Goal: Information Seeking & Learning: Learn about a topic

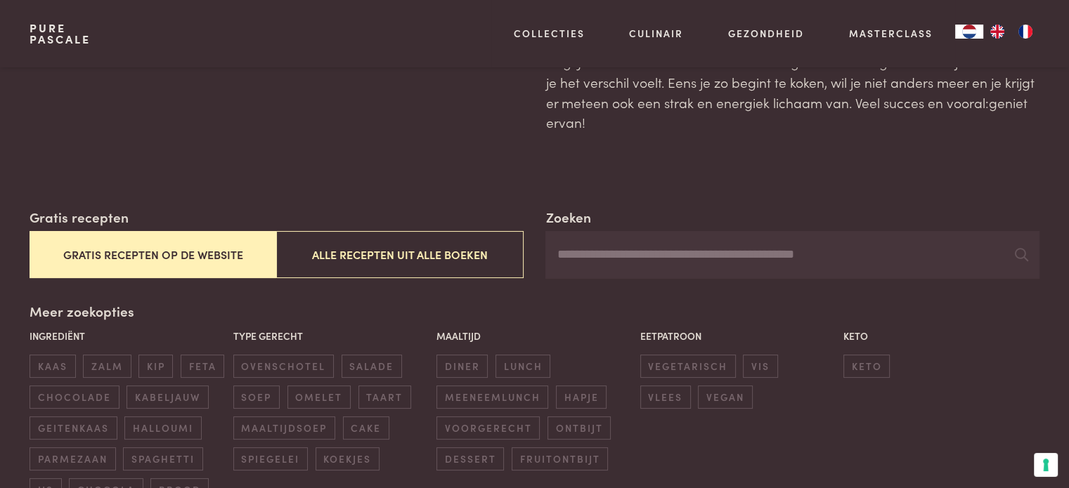
scroll to position [199, 0]
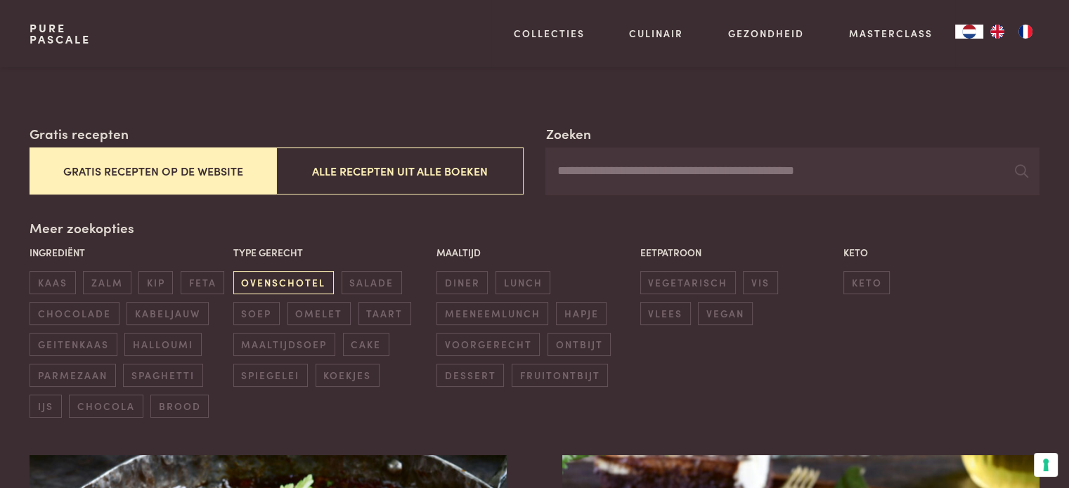
click at [309, 278] on span "ovenschotel" at bounding box center [283, 282] width 100 height 23
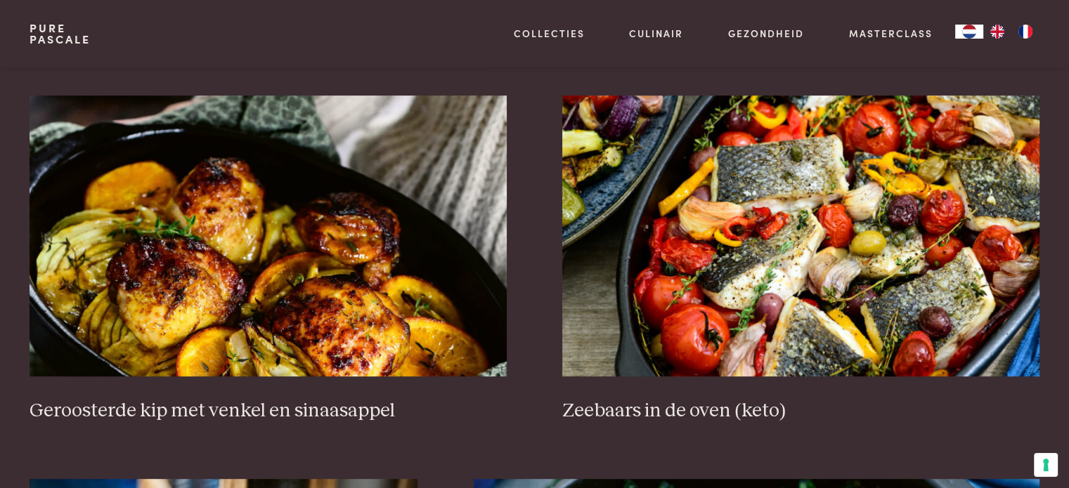
scroll to position [579, 0]
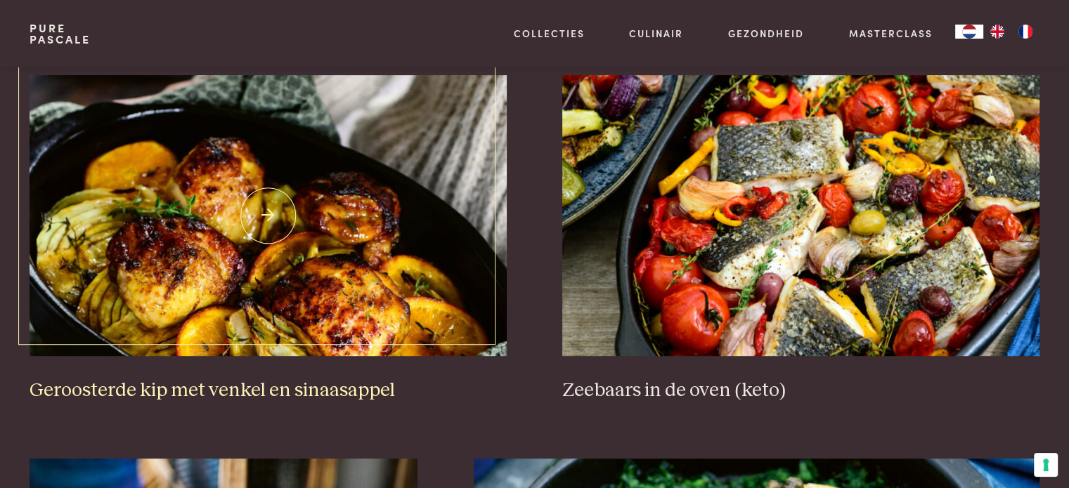
click at [309, 278] on img at bounding box center [268, 215] width 476 height 281
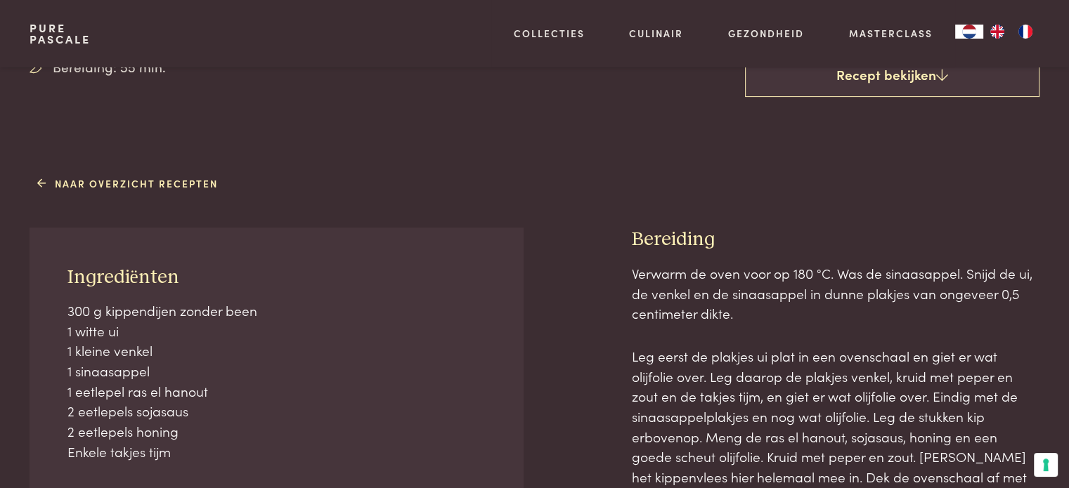
scroll to position [472, 0]
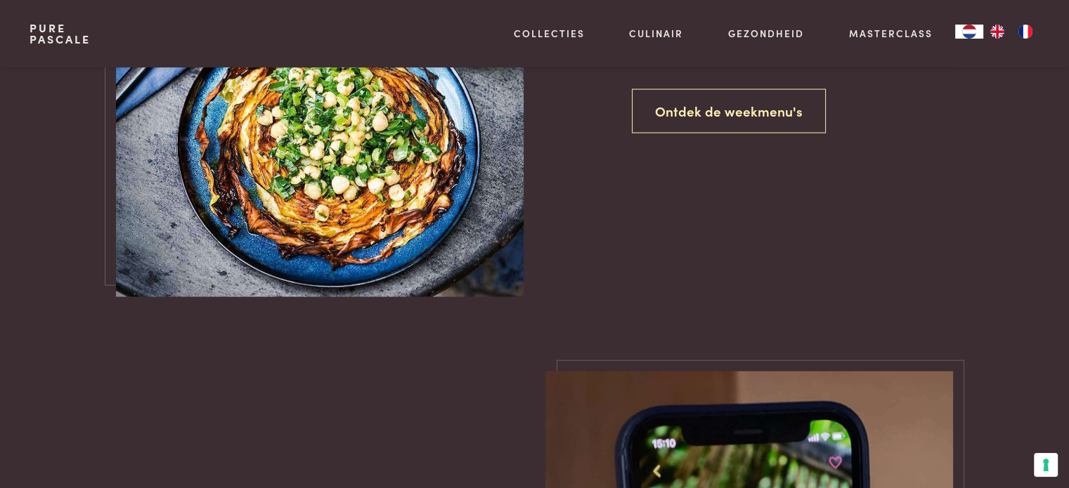
scroll to position [2963, 0]
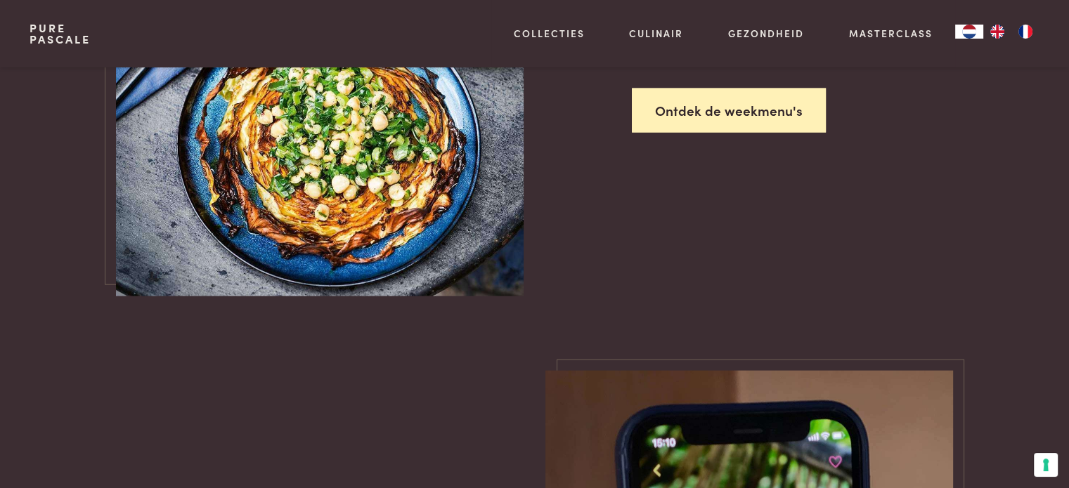
click at [719, 99] on link "Ontdek de weekmenu's" at bounding box center [729, 111] width 194 height 44
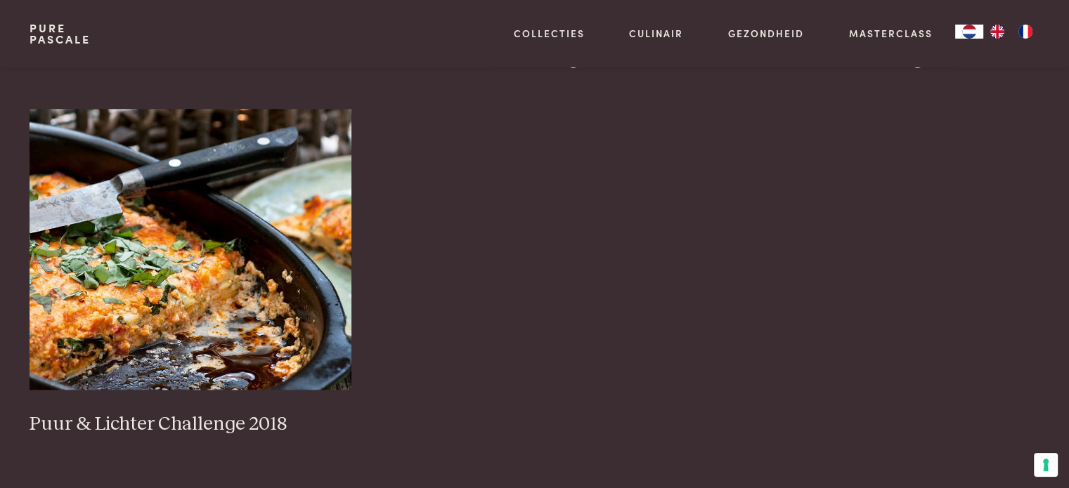
scroll to position [1355, 0]
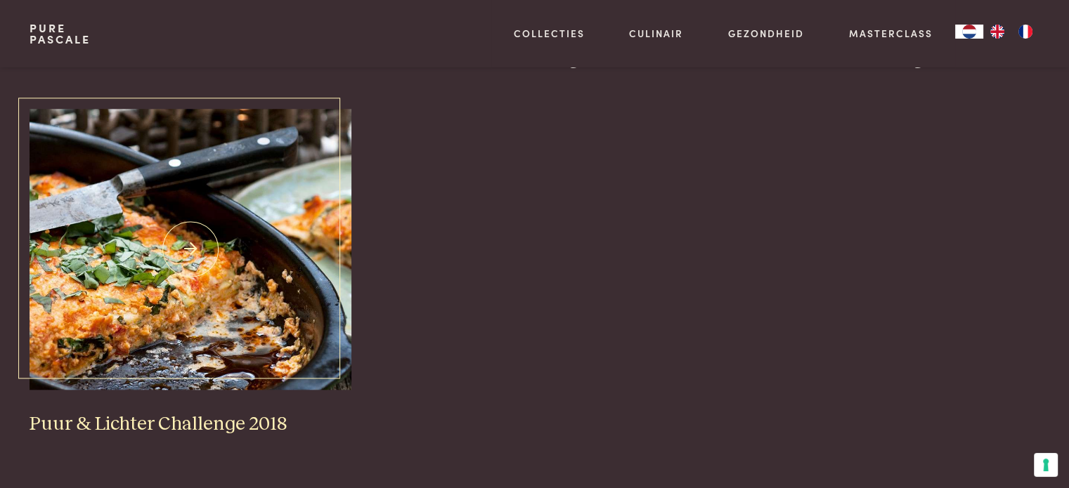
click at [235, 310] on img at bounding box center [191, 249] width 322 height 281
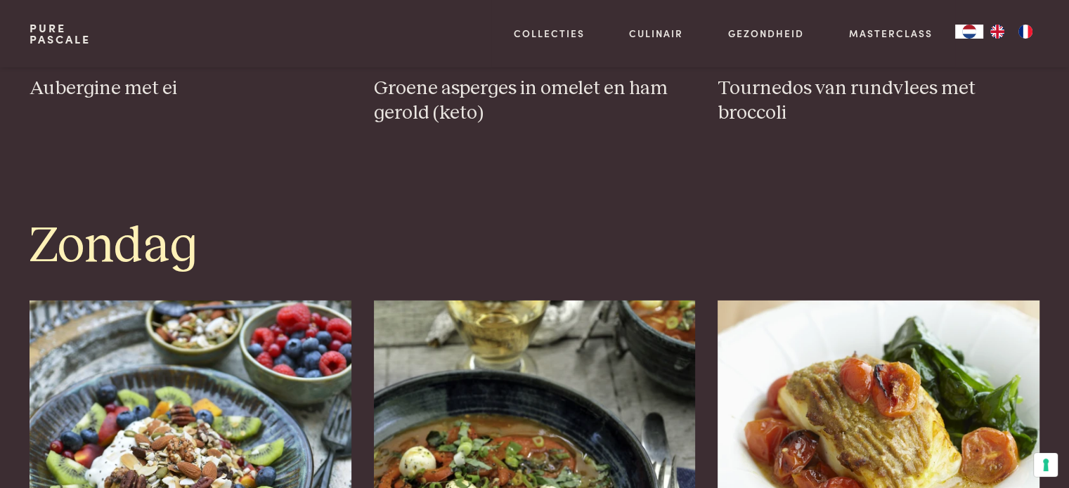
scroll to position [4395, 0]
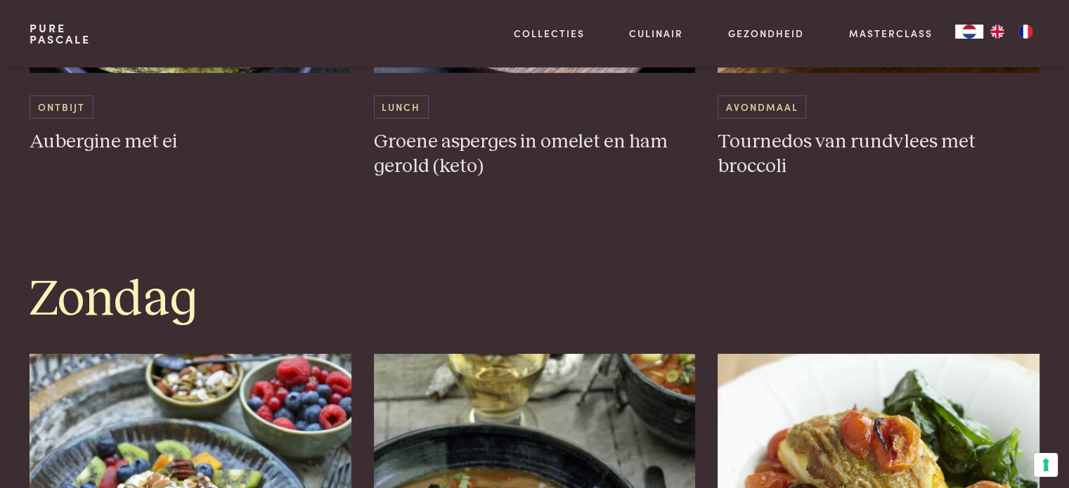
click at [55, 24] on link "Pure Pascale" at bounding box center [60, 33] width 61 height 22
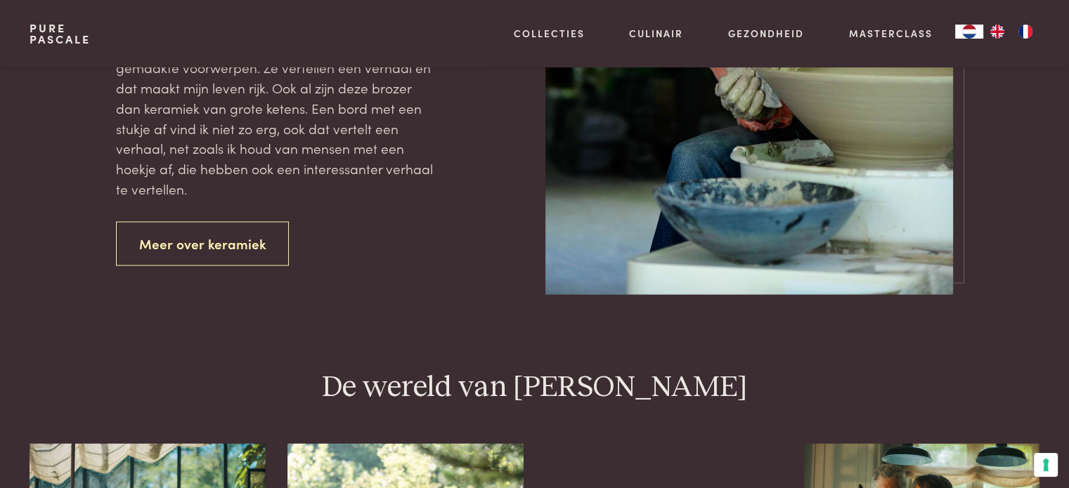
scroll to position [2459, 0]
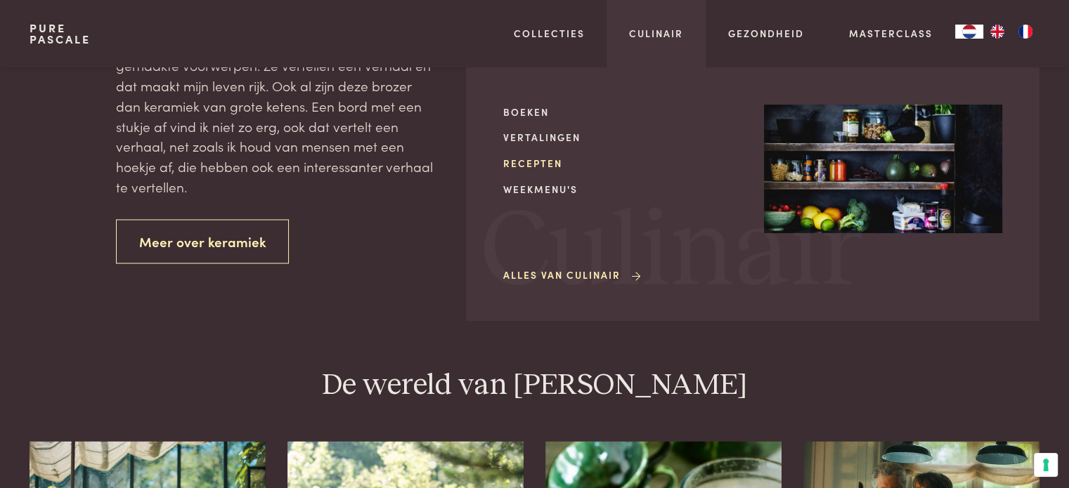
click at [543, 170] on link "Recepten" at bounding box center [622, 163] width 238 height 15
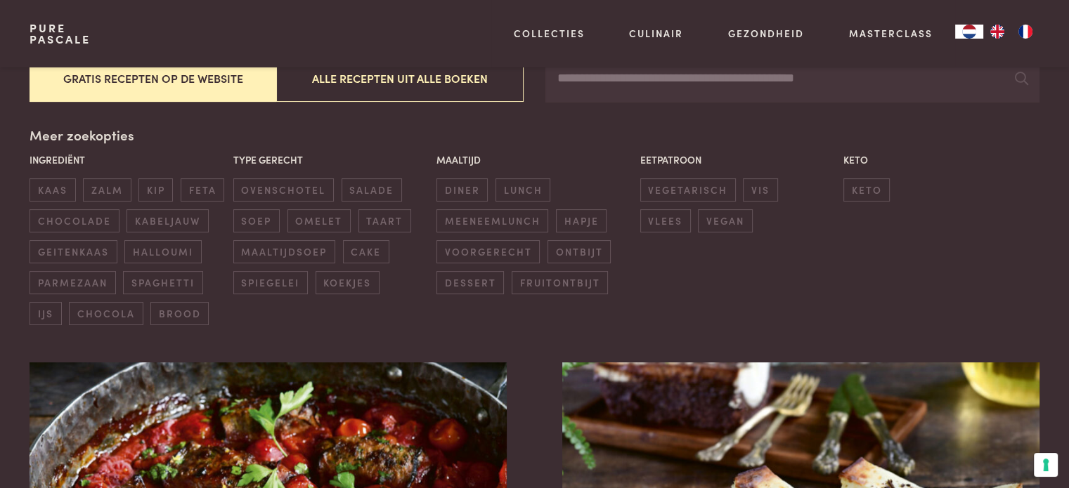
scroll to position [292, 0]
click at [458, 188] on span "diner" at bounding box center [461, 189] width 51 height 23
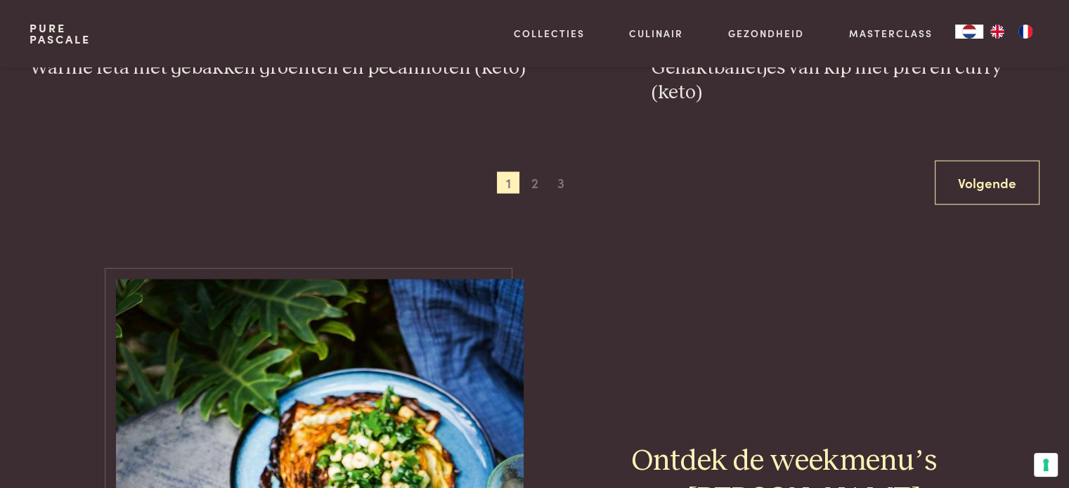
scroll to position [2871, 0]
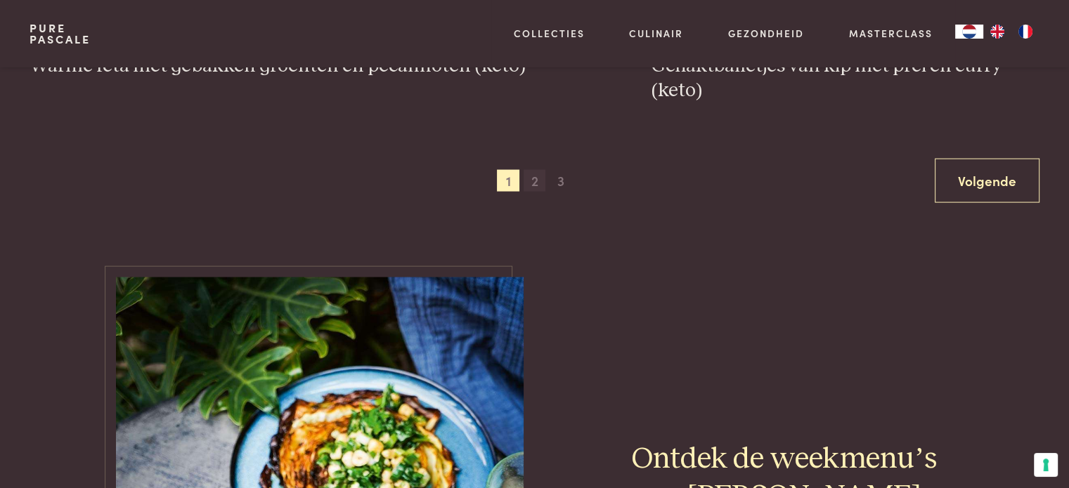
click at [529, 188] on span "2" at bounding box center [535, 181] width 22 height 22
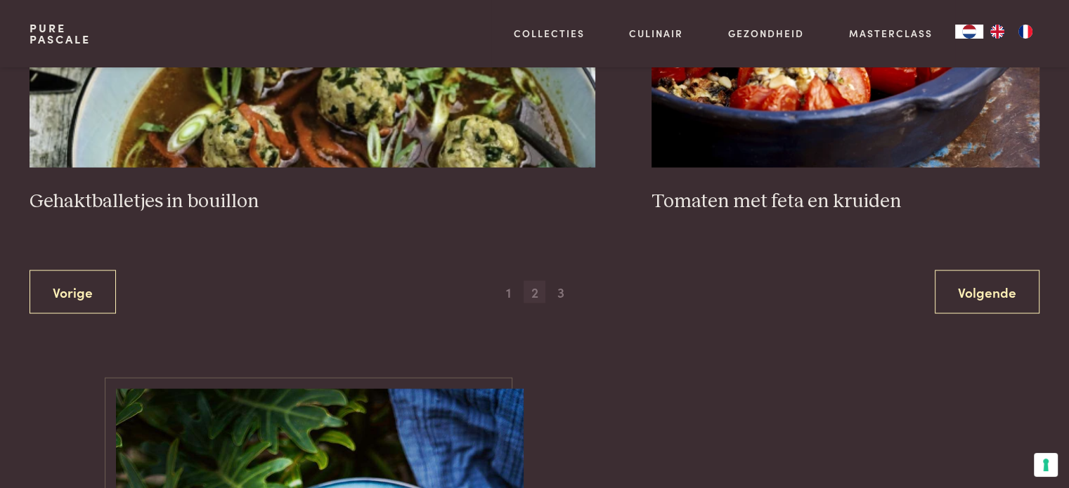
scroll to position [2813, 0]
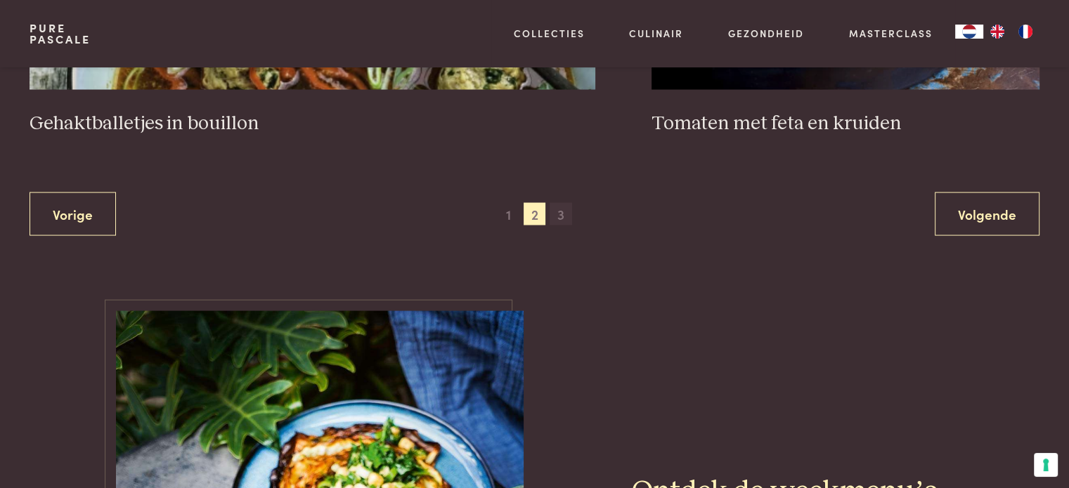
click at [567, 211] on span "3" at bounding box center [561, 214] width 22 height 22
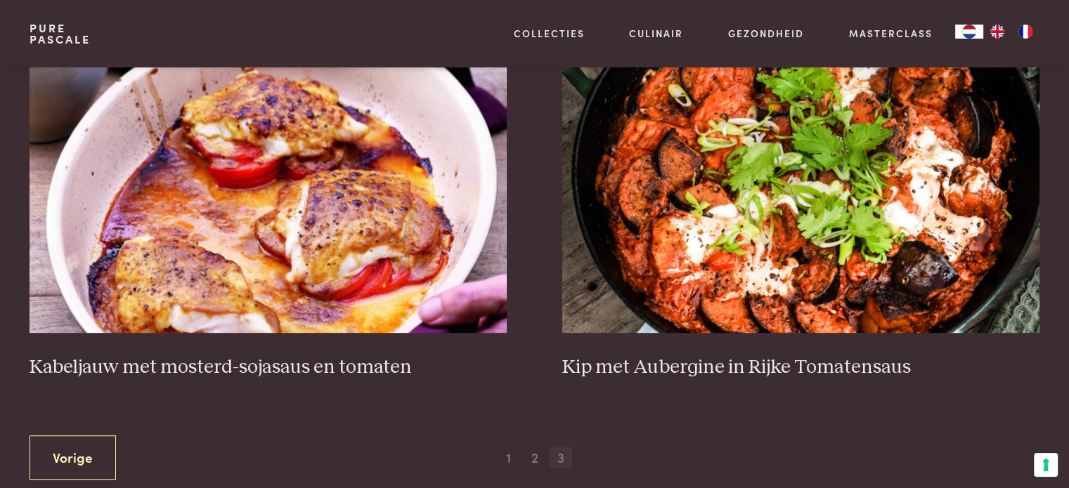
scroll to position [604, 0]
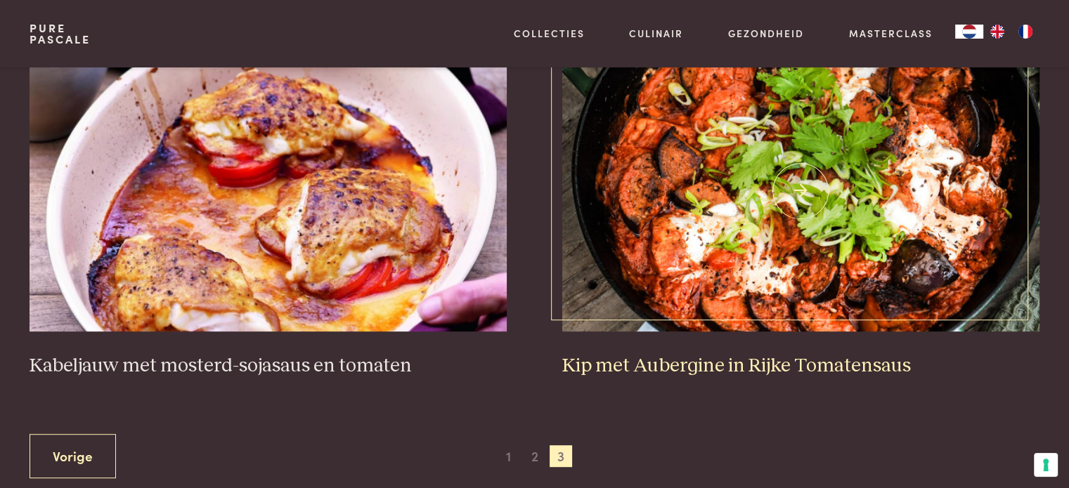
click at [742, 204] on img at bounding box center [800, 191] width 476 height 281
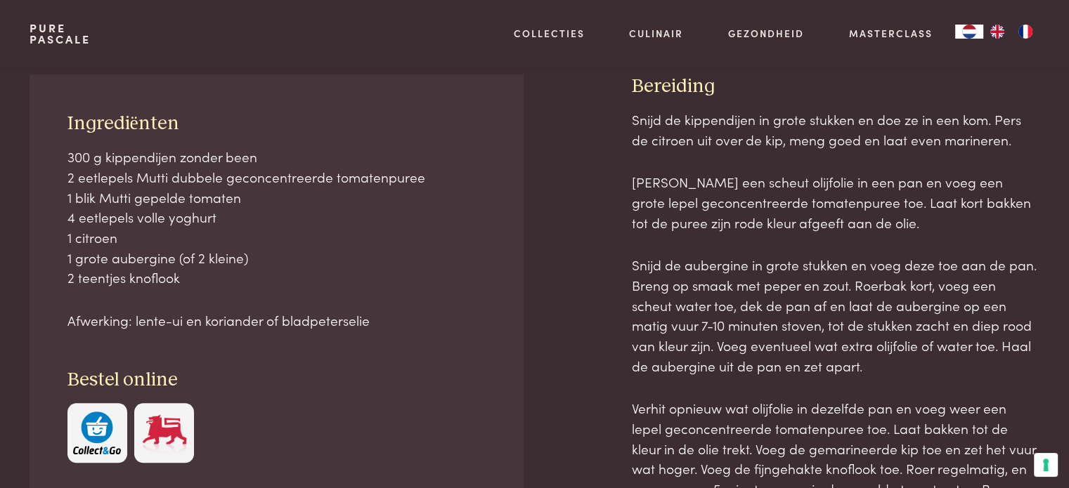
scroll to position [623, 0]
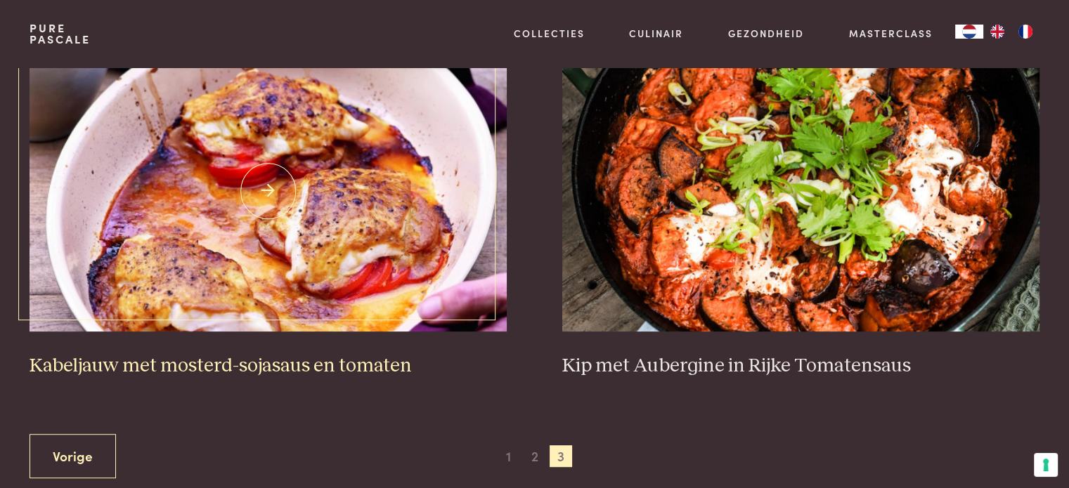
click at [311, 252] on img at bounding box center [268, 191] width 476 height 281
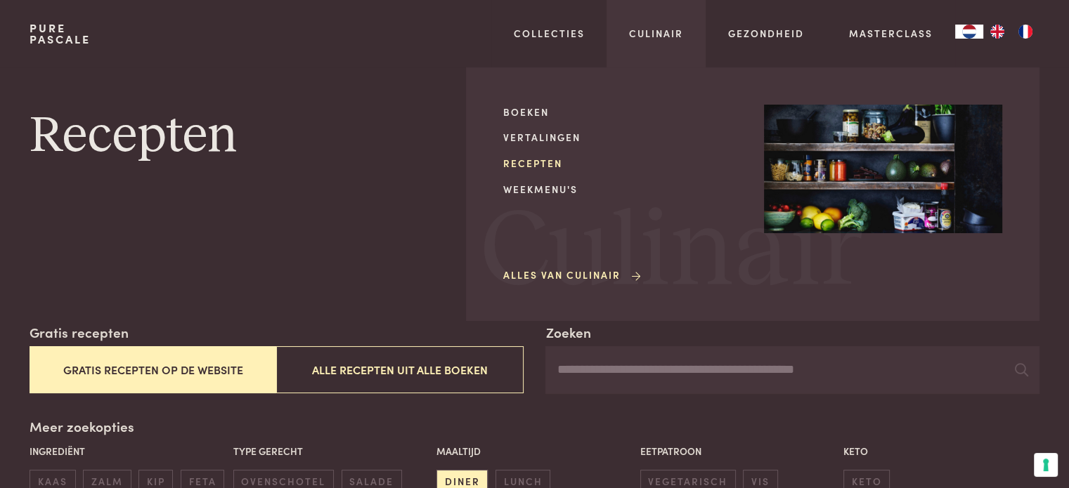
click at [519, 165] on link "Recepten" at bounding box center [622, 163] width 238 height 15
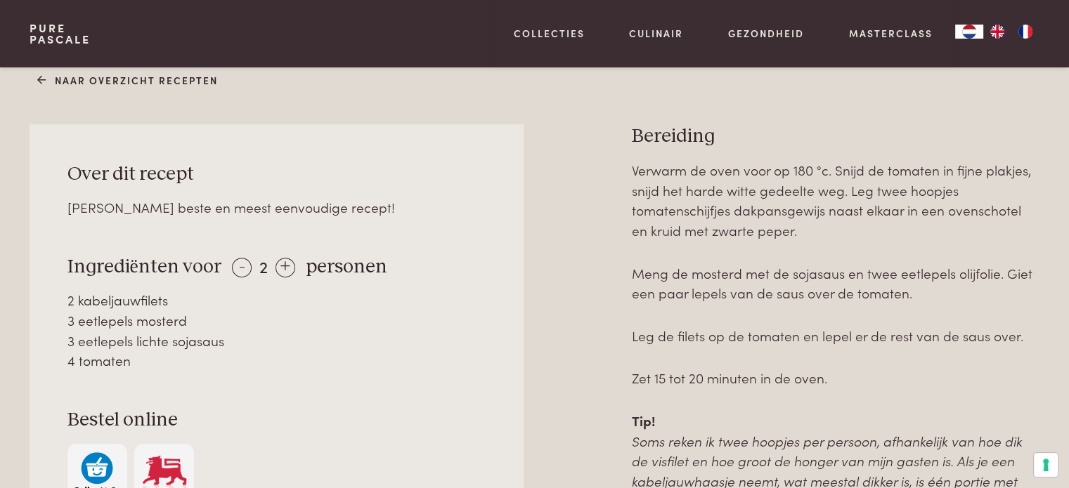
scroll to position [576, 0]
click at [277, 270] on div "+" at bounding box center [285, 267] width 20 height 20
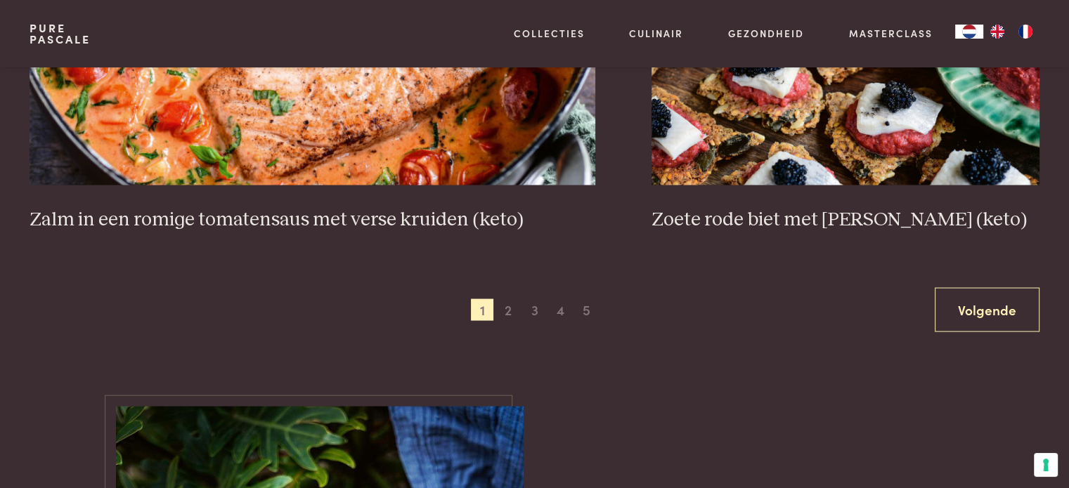
scroll to position [2685, 0]
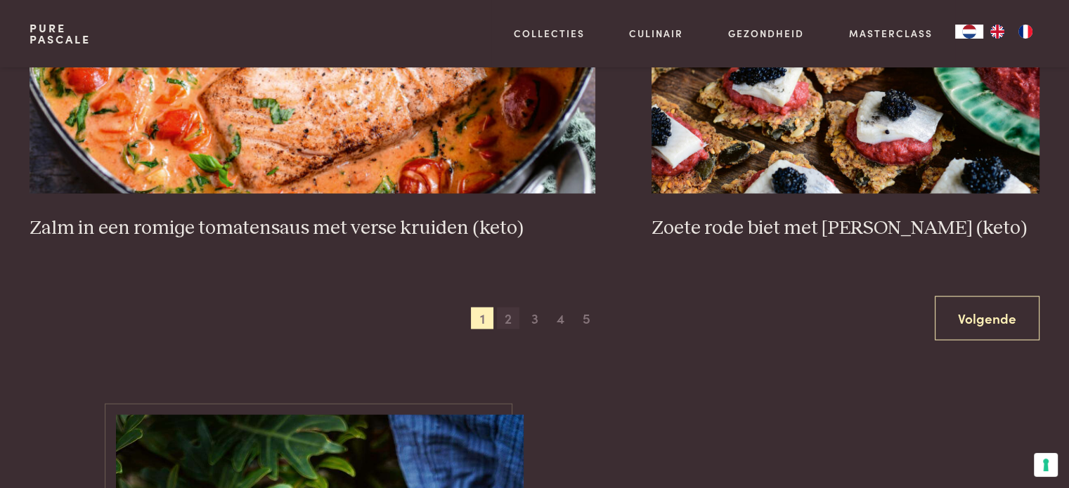
click at [515, 318] on span "2" at bounding box center [508, 319] width 22 height 22
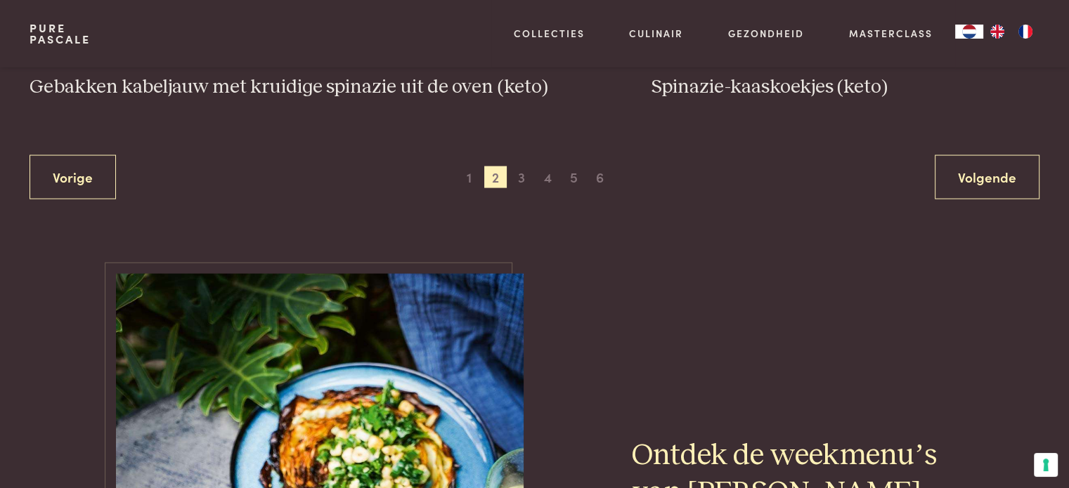
scroll to position [2789, 0]
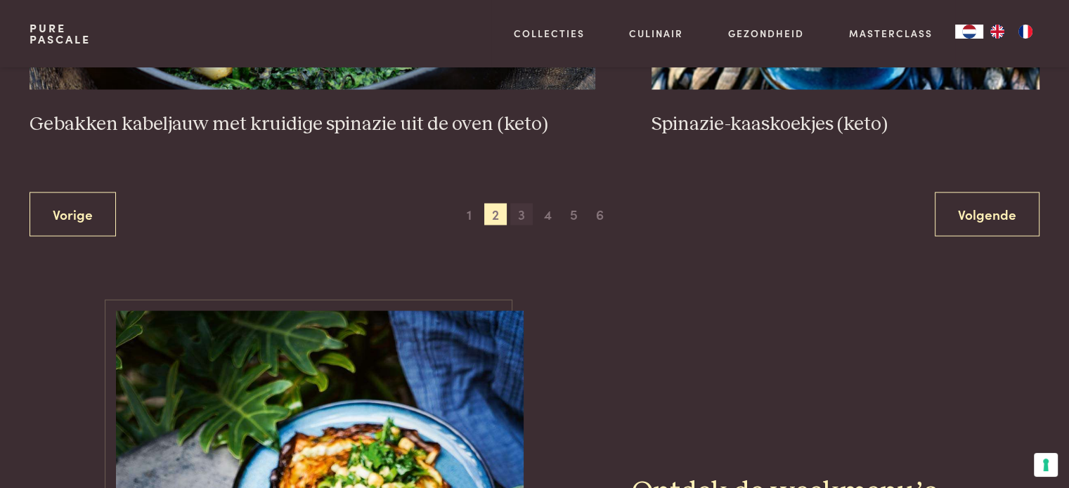
click at [523, 216] on span "3" at bounding box center [521, 215] width 22 height 22
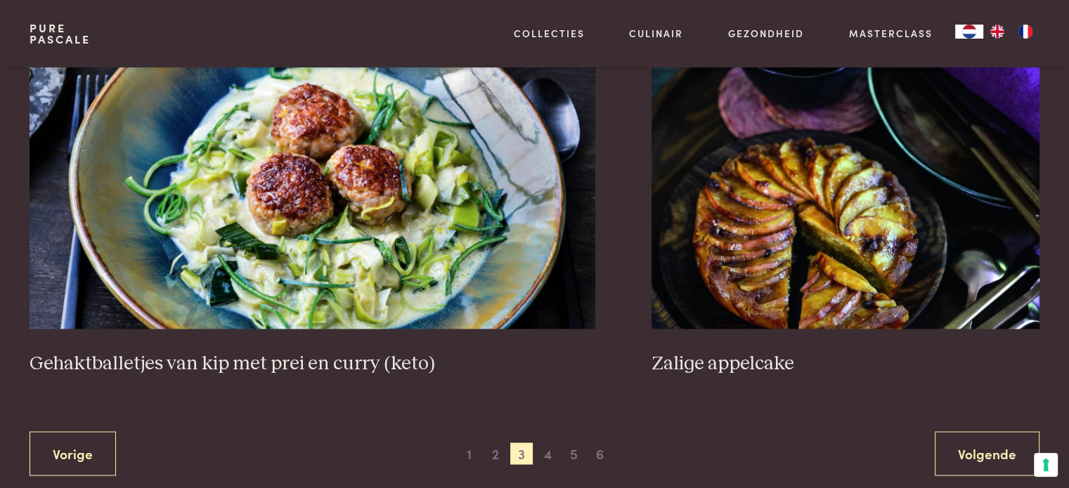
scroll to position [2599, 0]
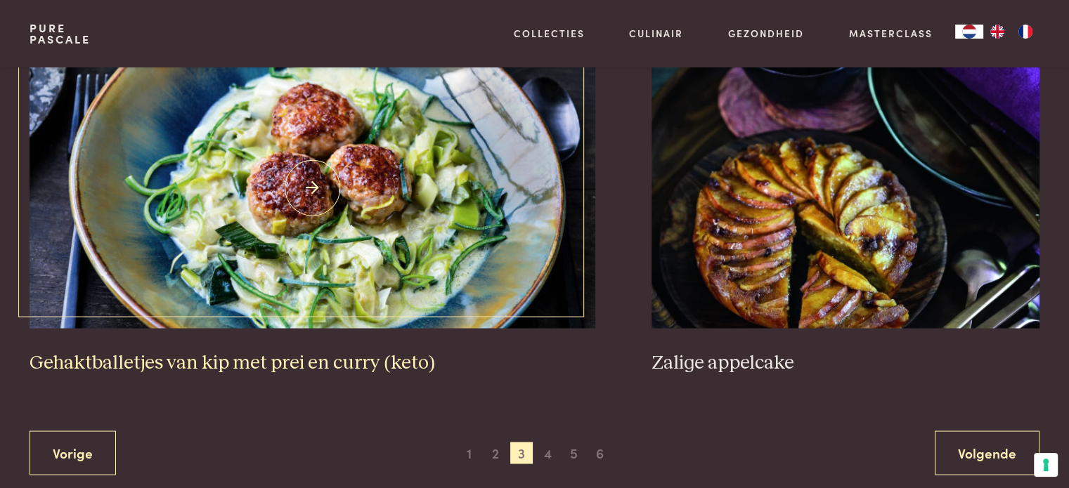
click at [413, 226] on img at bounding box center [313, 187] width 566 height 281
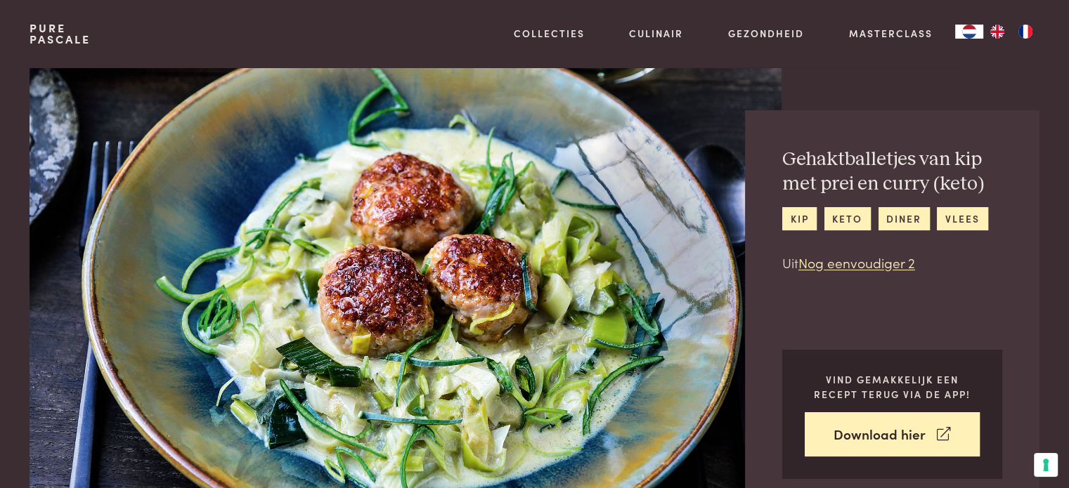
scroll to position [3, 0]
